Goal: Task Accomplishment & Management: Manage account settings

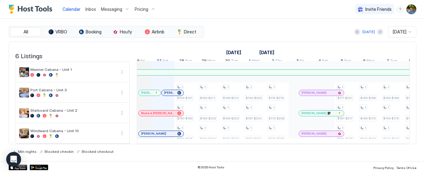
scroll to position [42, 0]
click at [315, 95] on div at bounding box center [315, 92] width 5 height 5
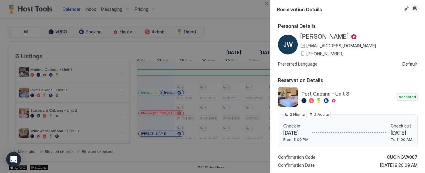
click at [417, 11] on button "Inbox" at bounding box center [414, 8] width 7 height 7
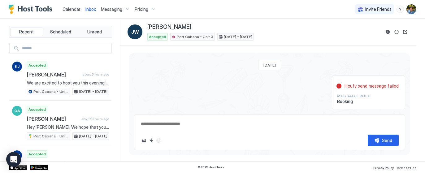
scroll to position [62, 0]
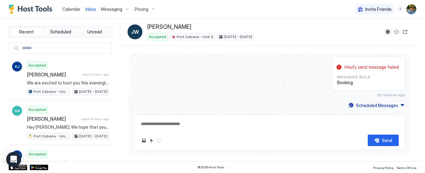
click at [386, 31] on button "Reservation information" at bounding box center [387, 31] width 7 height 7
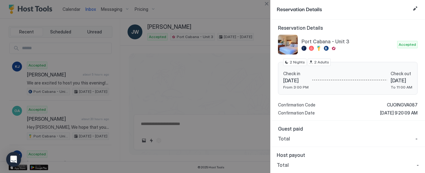
scroll to position [0, 0]
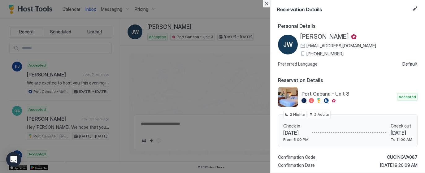
click at [267, 5] on button "Close" at bounding box center [266, 3] width 7 height 7
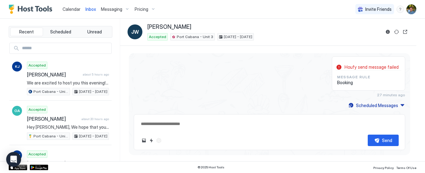
click at [72, 10] on span "Calendar" at bounding box center [72, 9] width 18 height 5
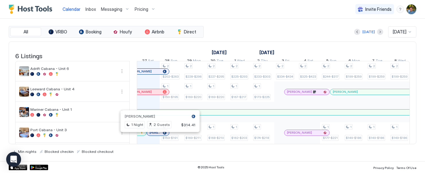
click at [158, 135] on div at bounding box center [157, 132] width 5 height 5
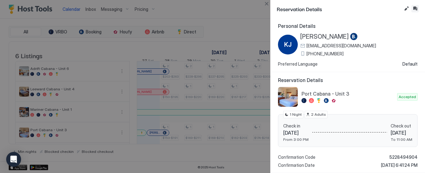
click at [415, 8] on button "Inbox" at bounding box center [414, 8] width 7 height 7
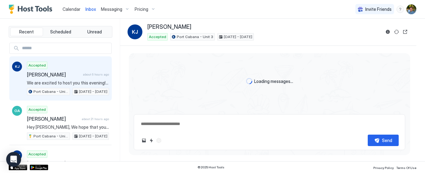
scroll to position [432, 0]
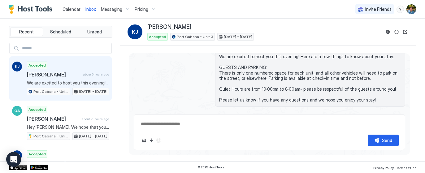
click at [377, 118] on div "Scheduled Messages" at bounding box center [377, 121] width 42 height 7
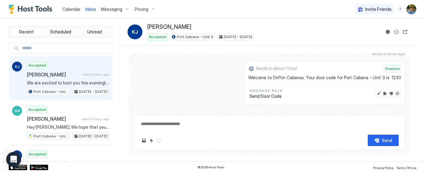
scroll to position [481, 0]
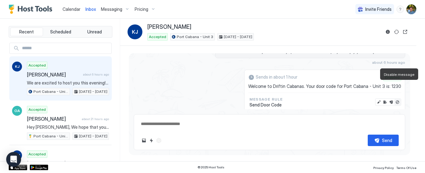
click at [398, 99] on button "Disable message" at bounding box center [397, 102] width 6 height 6
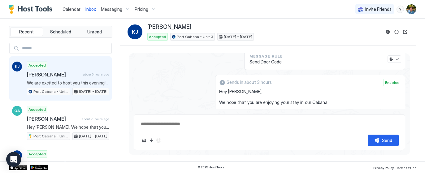
scroll to position [525, 0]
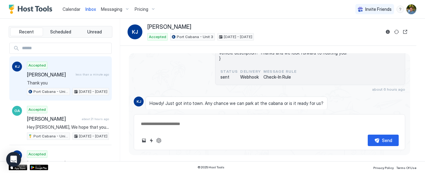
type textarea "*"
